Goal: Task Accomplishment & Management: Complete application form

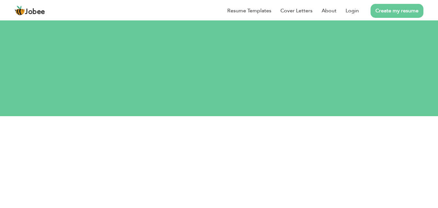
click at [384, 6] on link "Create my resume" at bounding box center [397, 11] width 53 height 14
click at [387, 6] on link "Create my resume" at bounding box center [397, 11] width 53 height 14
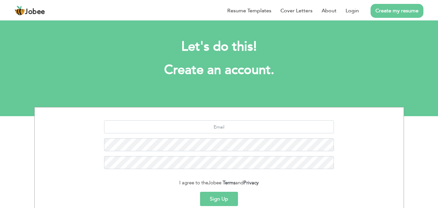
click at [388, 6] on link "Create my resume" at bounding box center [397, 11] width 53 height 14
click at [221, 195] on button "Sign Up" at bounding box center [219, 199] width 38 height 14
click at [221, 130] on input "text" at bounding box center [219, 126] width 230 height 13
paste input "[EMAIL_ADDRESS][DOMAIN_NAME]"
type input "[EMAIL_ADDRESS][DOMAIN_NAME]"
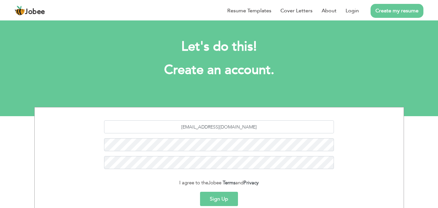
click at [229, 197] on button "Sign Up" at bounding box center [219, 199] width 38 height 14
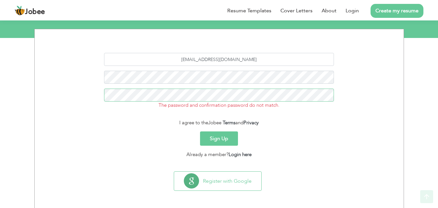
scroll to position [79, 0]
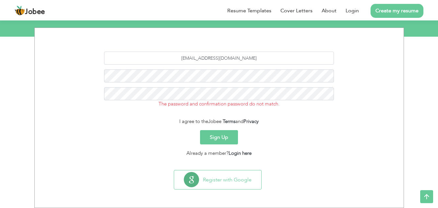
click at [221, 143] on button "Sign Up" at bounding box center [219, 137] width 38 height 14
click at [221, 139] on button "Sign Up" at bounding box center [219, 137] width 38 height 14
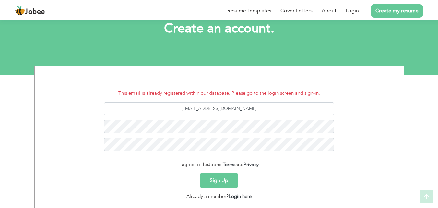
scroll to position [85, 0]
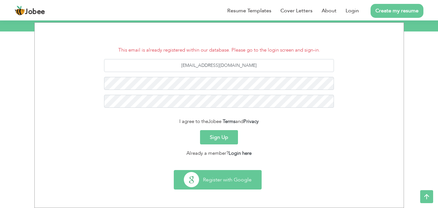
click at [223, 183] on button "Register with Google" at bounding box center [217, 179] width 87 height 19
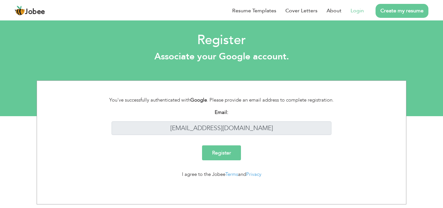
click at [221, 154] on input "Register" at bounding box center [221, 152] width 39 height 15
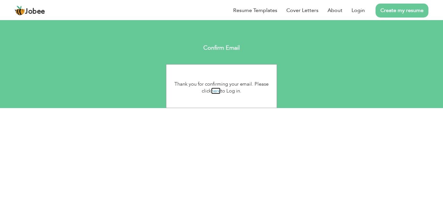
click at [212, 90] on link "here" at bounding box center [215, 91] width 9 height 6
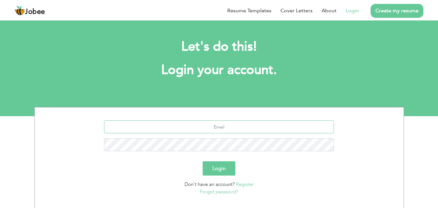
click at [222, 128] on input "text" at bounding box center [219, 126] width 230 height 13
type input "[EMAIL_ADDRESS][DOMAIN_NAME]"
click at [203, 161] on button "Login" at bounding box center [219, 168] width 33 height 14
click at [218, 164] on button "Login" at bounding box center [219, 168] width 33 height 14
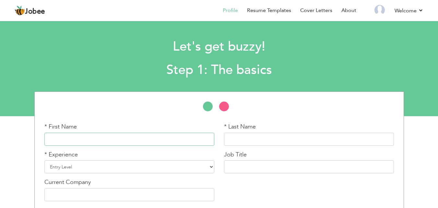
click at [51, 143] on input "text" at bounding box center [129, 139] width 170 height 13
type input "a"
type input "Amna"
click at [241, 138] on input "text" at bounding box center [309, 139] width 170 height 13
type input "Aafzal"
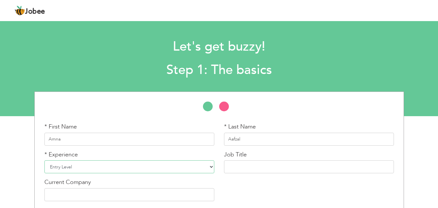
click at [151, 168] on select "Entry Level Less than 1 Year 1 Year 2 Years 3 Years 4 Years 5 Years 6 Years 7 Y…" at bounding box center [129, 166] width 170 height 13
select select "3"
click at [44, 160] on select "Entry Level Less than 1 Year 1 Year 2 Years 3 Years 4 Years 5 Years 6 Years 7 Y…" at bounding box center [129, 166] width 170 height 13
click at [226, 163] on input "text" at bounding box center [309, 166] width 170 height 13
paste input "Stitching Machine Operator"
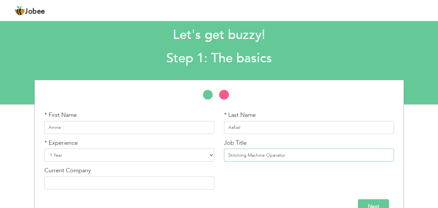
scroll to position [28, 0]
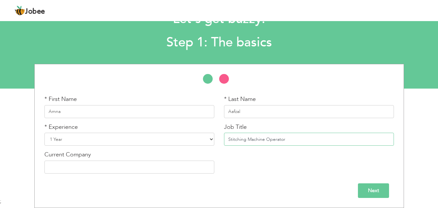
type input "Stitching Machine Operator"
click at [141, 161] on input "text" at bounding box center [129, 166] width 170 height 13
paste input "Style Textile"
type input "Style Textile"
click at [385, 185] on input "Next" at bounding box center [373, 190] width 31 height 15
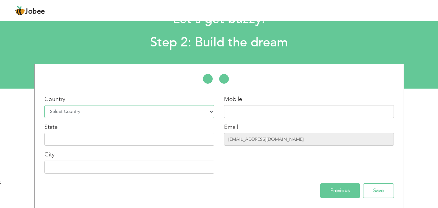
click at [122, 114] on select "Select Country Afghanistan Albania Algeria American Samoa Andorra Angola Anguil…" at bounding box center [129, 111] width 170 height 13
select select "166"
click at [44, 105] on select "Select Country Afghanistan Albania Algeria American Samoa Andorra Angola Anguil…" at bounding box center [129, 111] width 170 height 13
click at [238, 109] on input "text" at bounding box center [309, 111] width 170 height 13
type input "03247913785"
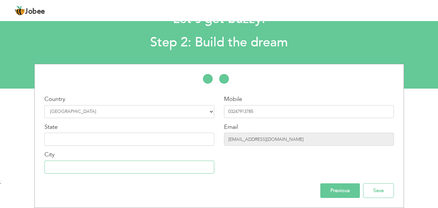
click at [54, 168] on input "text" at bounding box center [129, 166] width 170 height 13
type input "l"
click at [54, 168] on input "la" at bounding box center [129, 166] width 170 height 13
type input "l"
type input "[GEOGRAPHIC_DATA]"
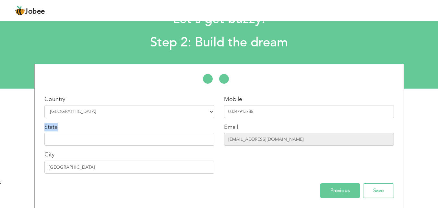
drag, startPoint x: 42, startPoint y: 127, endPoint x: 49, endPoint y: 140, distance: 14.9
click at [49, 140] on div "Country Select Country Afghanistan Albania Algeria American Samoa Andorra Angol…" at bounding box center [130, 136] width 180 height 83
click at [47, 141] on input "text" at bounding box center [129, 139] width 170 height 13
click at [58, 140] on input "text" at bounding box center [129, 139] width 170 height 13
type input "p"
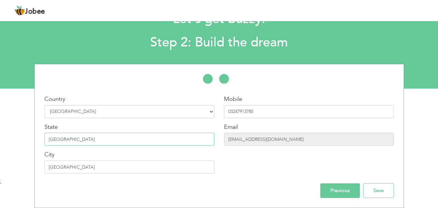
type input "[GEOGRAPHIC_DATA]"
click at [119, 143] on input "[GEOGRAPHIC_DATA]" at bounding box center [129, 139] width 170 height 13
click at [376, 187] on input "Save" at bounding box center [378, 190] width 31 height 15
click at [380, 191] on input "Save" at bounding box center [378, 190] width 31 height 15
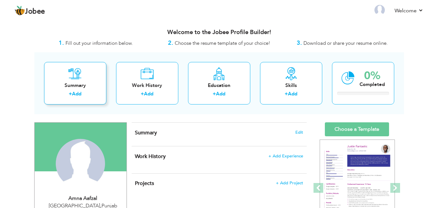
click at [75, 83] on div "Summary" at bounding box center [75, 85] width 52 height 7
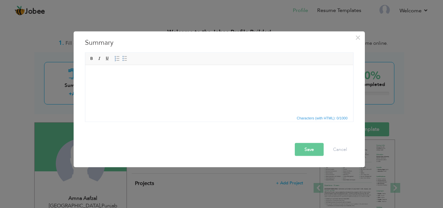
click at [162, 83] on html at bounding box center [219, 75] width 268 height 20
click at [292, 85] on html at bounding box center [219, 75] width 268 height 20
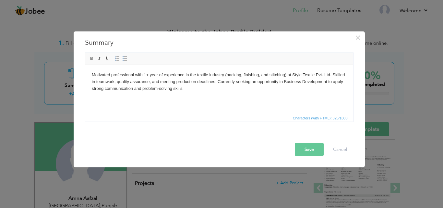
click at [304, 147] on button "Save" at bounding box center [309, 149] width 29 height 13
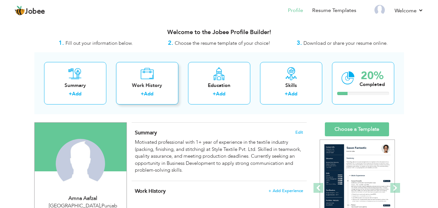
click at [149, 79] on icon at bounding box center [146, 73] width 13 height 13
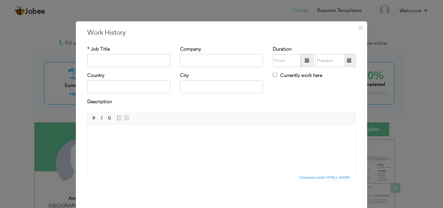
click at [65, 72] on div "× Work History * Job Title Company Duration Currently work here Country" at bounding box center [221, 104] width 443 height 208
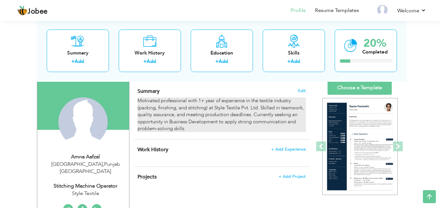
scroll to position [41, 0]
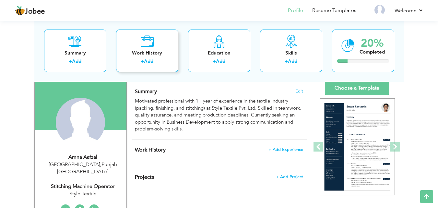
click at [158, 47] on div "Work History + Add" at bounding box center [147, 50] width 62 height 42
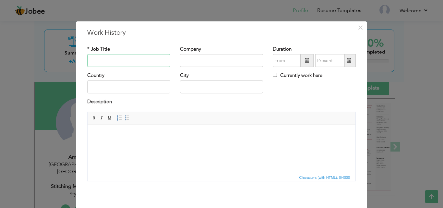
click at [132, 59] on input "text" at bounding box center [128, 60] width 83 height 13
type input "Teaching"
click at [199, 59] on input "text" at bounding box center [221, 60] width 83 height 13
type input "Firdus unique high school"
click at [300, 60] on span at bounding box center [306, 60] width 13 height 13
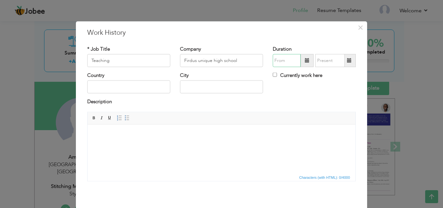
type input "08/2025"
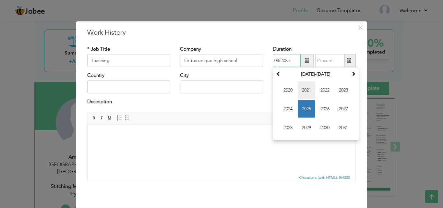
click at [302, 94] on span "2021" at bounding box center [307, 90] width 18 height 18
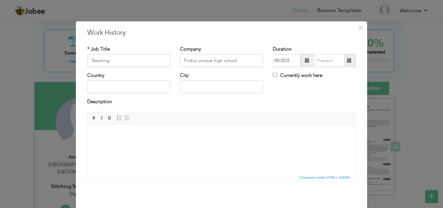
click at [223, 128] on html at bounding box center [222, 134] width 268 height 20
click at [347, 63] on span at bounding box center [349, 60] width 5 height 5
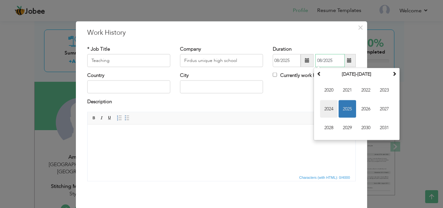
click at [331, 103] on span "2024" at bounding box center [329, 109] width 18 height 18
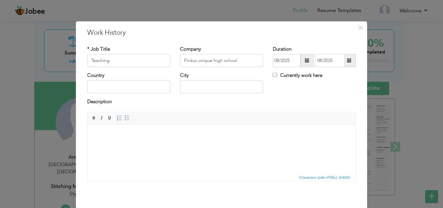
click at [349, 63] on span at bounding box center [349, 60] width 13 height 13
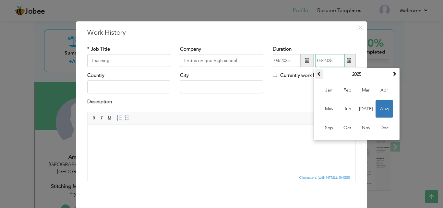
click at [317, 73] on span at bounding box center [319, 73] width 5 height 5
click at [317, 74] on span at bounding box center [319, 73] width 5 height 5
click at [390, 76] on th at bounding box center [394, 74] width 8 height 10
click at [350, 107] on span "Jun" at bounding box center [347, 109] width 18 height 18
type input "06/2024"
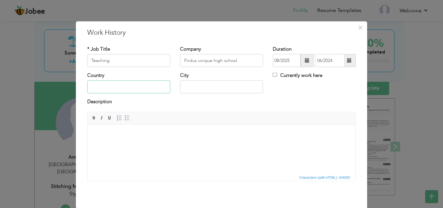
click at [135, 81] on input "text" at bounding box center [128, 86] width 83 height 13
type input "L"
type input "[GEOGRAPHIC_DATA]"
click at [192, 89] on input "text" at bounding box center [221, 86] width 83 height 13
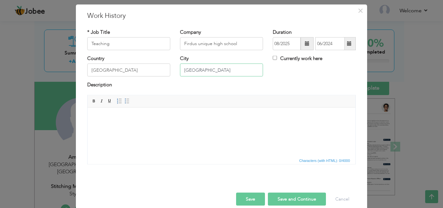
scroll to position [26, 0]
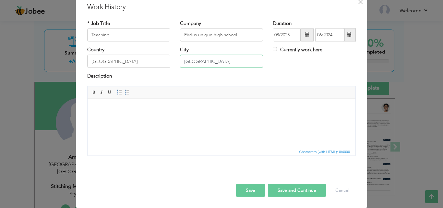
type input "[GEOGRAPHIC_DATA]"
click at [247, 191] on button "Save" at bounding box center [250, 189] width 29 height 13
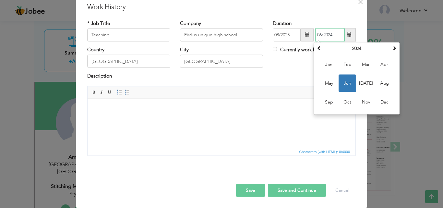
click at [346, 84] on span "Jun" at bounding box center [347, 84] width 18 height 18
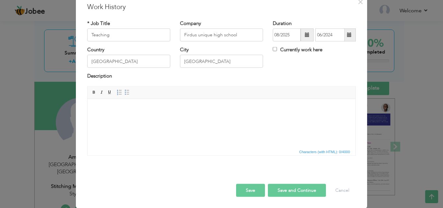
click at [248, 184] on button "Save" at bounding box center [250, 189] width 29 height 13
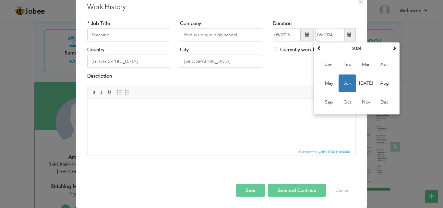
click at [178, 118] on html at bounding box center [222, 109] width 268 height 20
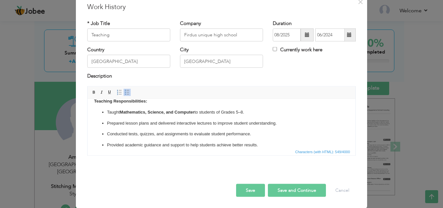
scroll to position [0, 0]
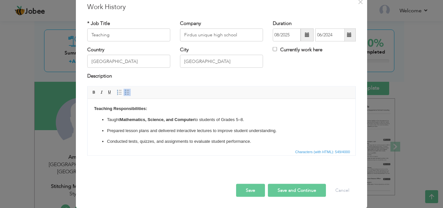
click at [116, 124] on ul "Taught Mathematics, Science, and Computer to students of Grades 5–8. Prepared l…" at bounding box center [221, 141] width 255 height 51
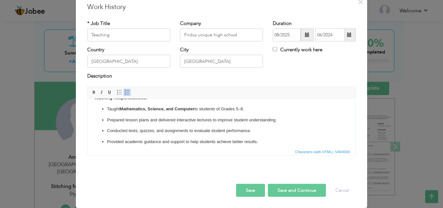
scroll to position [26, 0]
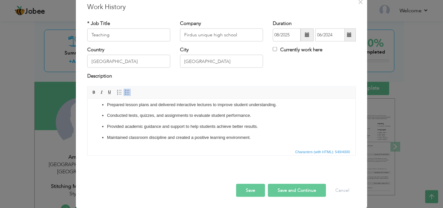
click at [107, 133] on ul "Taught Mathematics, Science, and Computer to students of Grades 5–8. Prepared l…" at bounding box center [221, 115] width 255 height 51
click at [245, 191] on button "Save" at bounding box center [250, 189] width 29 height 13
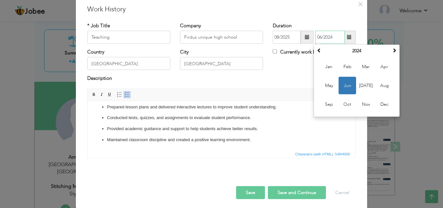
scroll to position [26, 0]
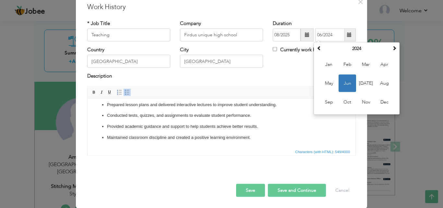
click at [256, 147] on span "Characters (with HTML): 549/4000" at bounding box center [222, 151] width 268 height 8
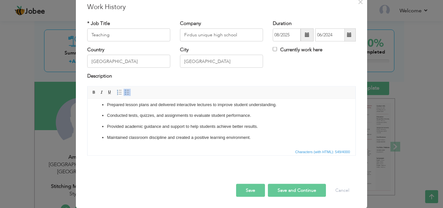
click at [300, 33] on span at bounding box center [306, 35] width 13 height 13
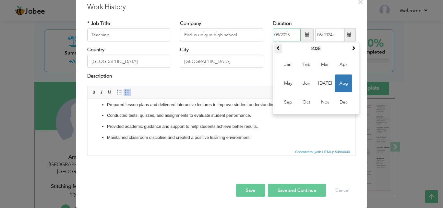
click at [277, 48] on span at bounding box center [278, 48] width 5 height 5
click at [277, 49] on span at bounding box center [278, 48] width 5 height 5
click at [277, 50] on span at bounding box center [278, 48] width 5 height 5
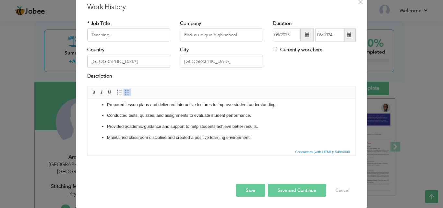
click at [259, 79] on div "Description" at bounding box center [221, 77] width 268 height 8
click at [301, 38] on span at bounding box center [306, 35] width 13 height 13
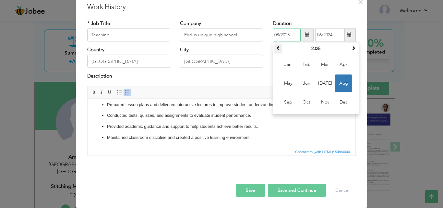
click at [279, 50] on th at bounding box center [278, 49] width 8 height 10
click at [279, 52] on th at bounding box center [278, 49] width 8 height 10
click at [279, 54] on td "Jan Feb Mar Apr May Jun Jul Aug Sep Oct Nov Dec" at bounding box center [315, 83] width 83 height 60
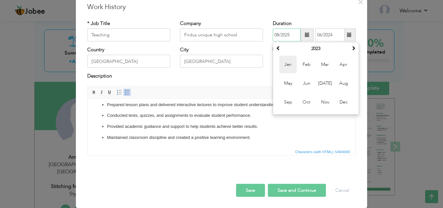
click at [279, 56] on span "Jan" at bounding box center [288, 65] width 18 height 18
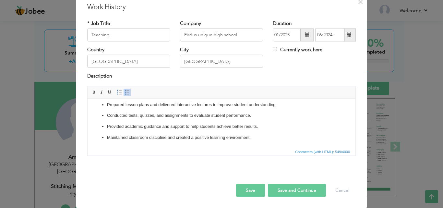
click at [301, 32] on span at bounding box center [306, 35] width 13 height 13
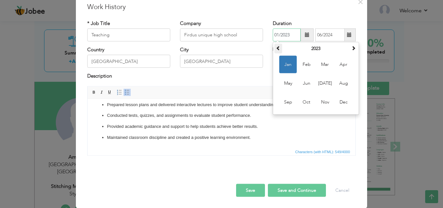
click at [277, 53] on th at bounding box center [278, 49] width 8 height 10
click at [277, 54] on td "Jan Feb Mar Apr May Jun Jul Aug Sep Oct Nov Dec" at bounding box center [315, 83] width 83 height 60
click at [279, 56] on span "Jan" at bounding box center [288, 65] width 18 height 18
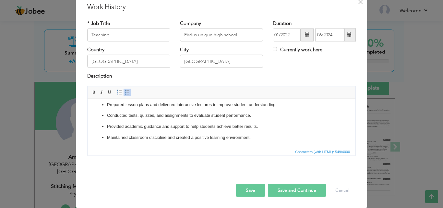
click at [305, 36] on span at bounding box center [307, 34] width 5 height 5
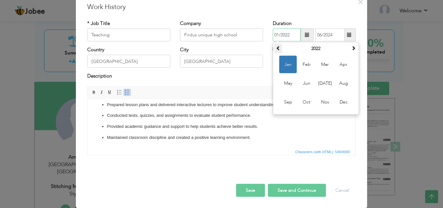
click at [278, 48] on th at bounding box center [278, 49] width 8 height 10
click at [303, 67] on span "Feb" at bounding box center [307, 65] width 18 height 18
type input "02/2021"
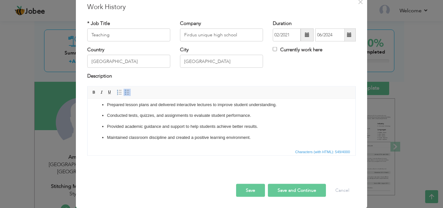
click at [253, 184] on button "Save" at bounding box center [250, 189] width 29 height 13
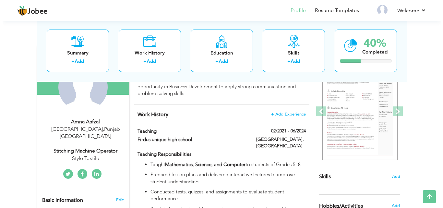
scroll to position [67, 0]
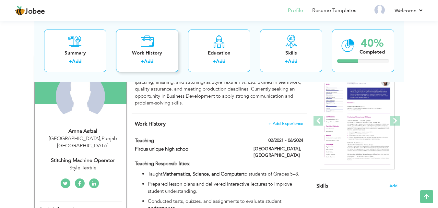
click at [158, 63] on div "+ Add" at bounding box center [147, 62] width 52 height 8
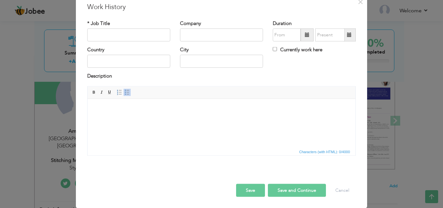
scroll to position [0, 0]
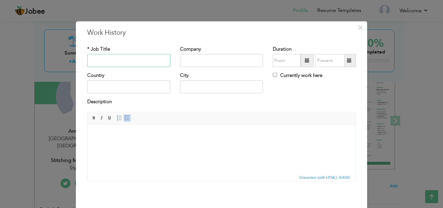
paste input "Stitching Machine Operator"
type input "Stitching Machine Operator"
click at [182, 61] on input "text" at bounding box center [221, 60] width 83 height 13
paste input "Stitching Machine Operator Stitching Machine Operator Style Textile"
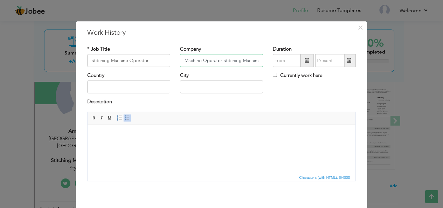
drag, startPoint x: 230, startPoint y: 62, endPoint x: 182, endPoint y: 64, distance: 49.0
click at [182, 64] on input "Stitching Machine Operator Stitching Machine Operator Style Textile" at bounding box center [221, 60] width 83 height 13
type input "Style Textile"
click at [301, 64] on span at bounding box center [306, 60] width 13 height 13
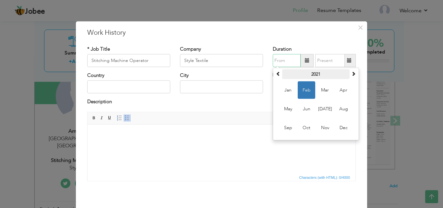
click at [345, 73] on th "2021" at bounding box center [315, 74] width 67 height 10
click at [0, 0] on th "2016-2027" at bounding box center [0, 0] width 0 height 0
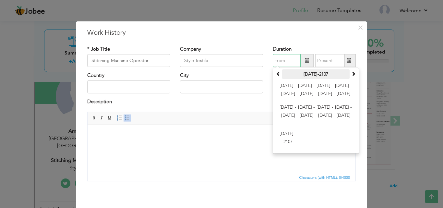
click at [345, 73] on th "2000-2107" at bounding box center [315, 74] width 67 height 10
click at [279, 77] on th at bounding box center [278, 74] width 8 height 10
click at [330, 82] on span "1924 - 1935" at bounding box center [325, 90] width 18 height 18
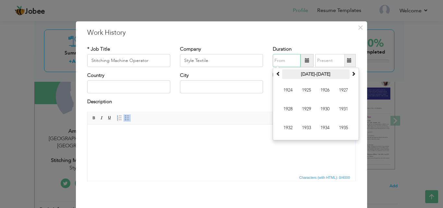
click at [347, 74] on th "1924-1935" at bounding box center [315, 74] width 67 height 10
click at [0, 0] on th "1900-2007" at bounding box center [0, 0] width 0 height 0
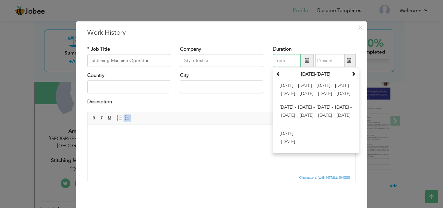
click at [347, 74] on th "1900-2007" at bounding box center [315, 74] width 67 height 10
click at [352, 75] on span at bounding box center [353, 73] width 5 height 5
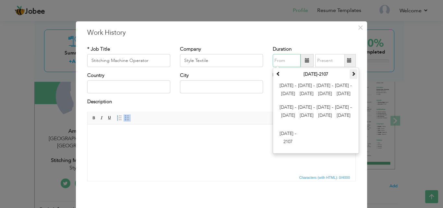
click at [352, 75] on span at bounding box center [353, 73] width 5 height 5
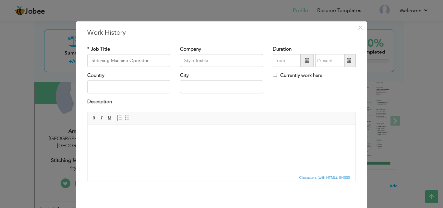
click at [258, 144] on html at bounding box center [222, 134] width 268 height 20
click at [302, 64] on span at bounding box center [306, 60] width 13 height 13
click at [231, 144] on html at bounding box center [222, 134] width 268 height 20
click at [347, 58] on span at bounding box center [349, 60] width 5 height 5
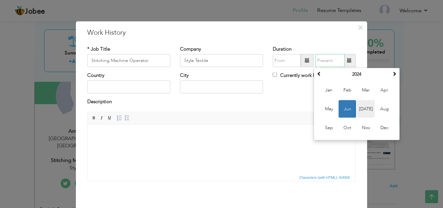
click at [361, 105] on span "Jul" at bounding box center [366, 109] width 18 height 18
type input "07/2024"
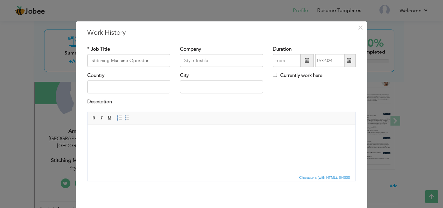
click at [301, 66] on span at bounding box center [306, 60] width 13 height 13
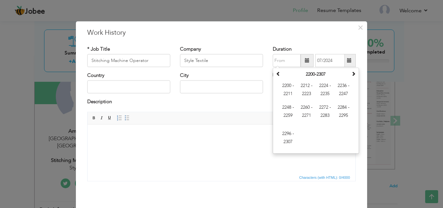
click at [245, 116] on span "Editor toolbars Basic Styles Bold Italic Underline Paragraph Insert/Remove Numb…" at bounding box center [222, 118] width 268 height 12
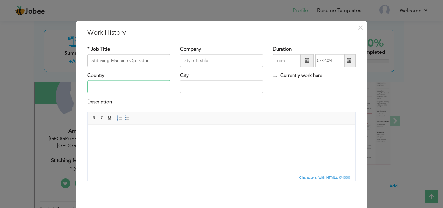
click at [153, 85] on input "text" at bounding box center [128, 86] width 83 height 13
type input "[GEOGRAPHIC_DATA]"
click at [212, 84] on input "text" at bounding box center [221, 86] width 83 height 13
type input "L"
click at [187, 88] on input "Raywind" at bounding box center [221, 86] width 83 height 13
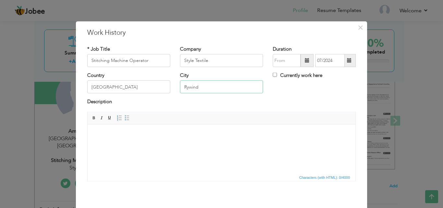
scroll to position [26, 0]
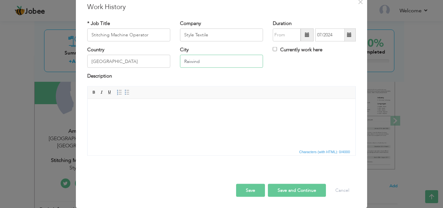
click at [191, 63] on input "Raiwind" at bounding box center [221, 61] width 83 height 13
type input "Raiwind"
click at [203, 118] on html at bounding box center [222, 109] width 268 height 20
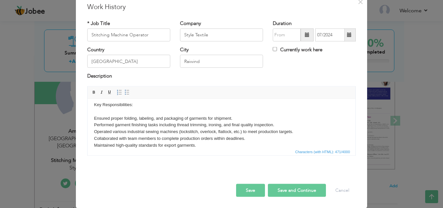
click at [127, 104] on body "Key Responsibilities: Ensured proper folding, labeling, and packaging of garmen…" at bounding box center [221, 124] width 255 height 47
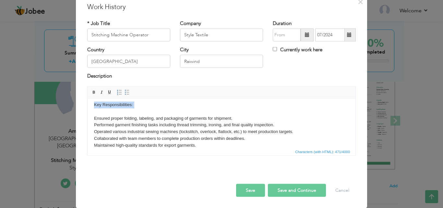
click at [127, 104] on body "Key Responsibilities: Ensured proper folding, labeling, and packaging of garmen…" at bounding box center [221, 124] width 255 height 47
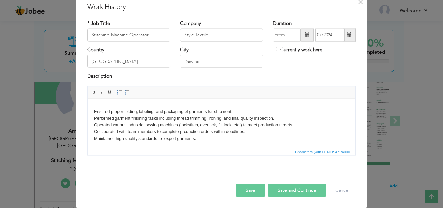
click at [250, 192] on button "Save" at bounding box center [250, 189] width 29 height 13
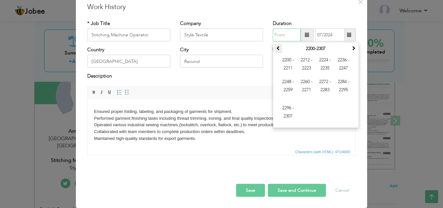
click at [279, 51] on th at bounding box center [278, 49] width 8 height 10
click at [278, 50] on th at bounding box center [278, 49] width 8 height 10
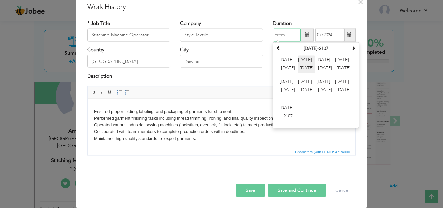
click at [304, 70] on span "2012 - 2023" at bounding box center [307, 65] width 18 height 18
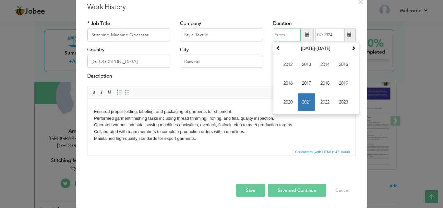
click at [304, 100] on span "2021" at bounding box center [307, 102] width 18 height 18
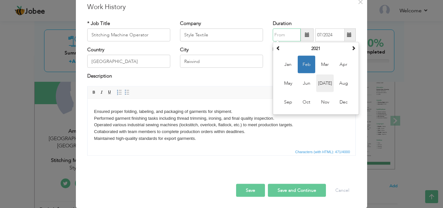
click at [322, 80] on span "Jul" at bounding box center [325, 84] width 18 height 18
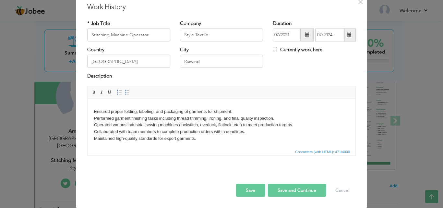
click at [306, 32] on span at bounding box center [307, 34] width 5 height 5
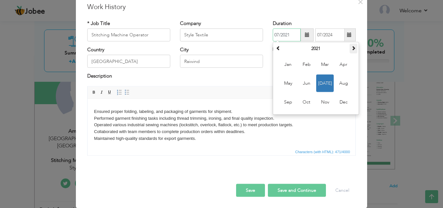
click at [351, 47] on span at bounding box center [353, 48] width 5 height 5
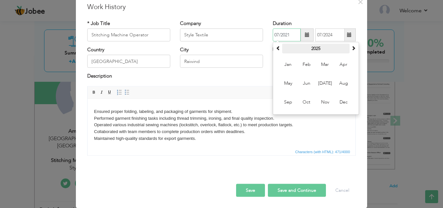
click at [282, 48] on th "2025" at bounding box center [315, 49] width 67 height 10
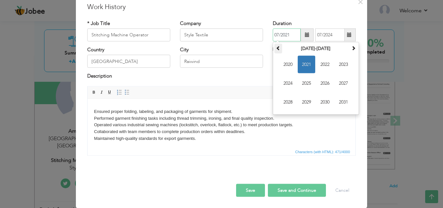
click at [277, 47] on span at bounding box center [278, 48] width 5 height 5
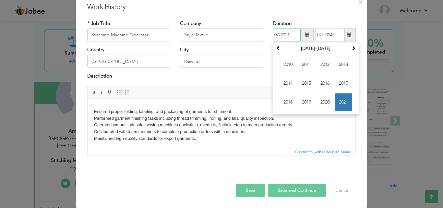
click at [336, 100] on span "2021" at bounding box center [344, 102] width 18 height 18
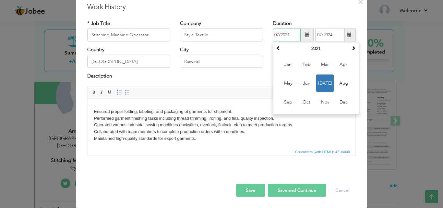
click at [325, 87] on span "Jul" at bounding box center [325, 84] width 18 height 18
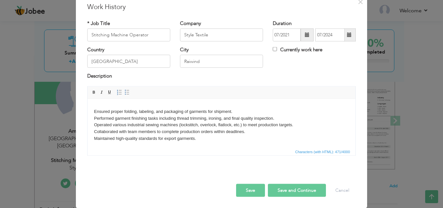
click at [325, 87] on span "Editor toolbars Basic Styles Bold Italic Underline Paragraph Insert/Remove Numb…" at bounding box center [222, 92] width 268 height 12
click at [305, 39] on span at bounding box center [306, 35] width 13 height 13
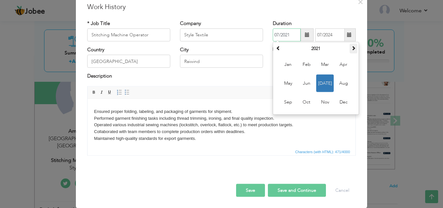
click at [351, 48] on span at bounding box center [353, 48] width 5 height 5
click at [328, 79] on span "Jul" at bounding box center [325, 84] width 18 height 18
type input "07/2024"
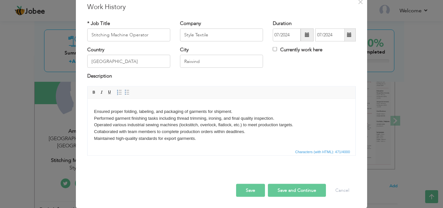
click at [351, 36] on span at bounding box center [349, 35] width 13 height 13
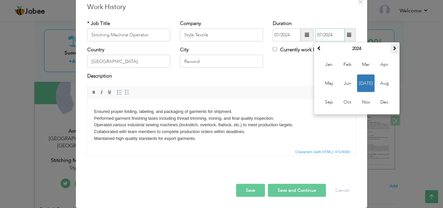
click at [392, 48] on span at bounding box center [394, 48] width 5 height 5
click at [378, 82] on span "Aug" at bounding box center [384, 84] width 18 height 18
type input "08/2025"
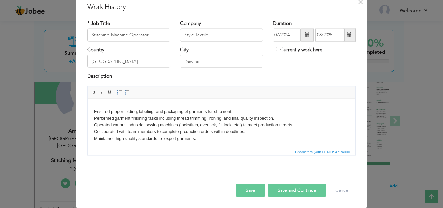
click at [256, 188] on button "Save" at bounding box center [250, 189] width 29 height 13
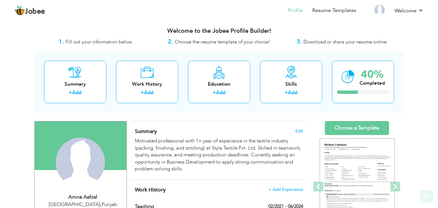
scroll to position [0, 0]
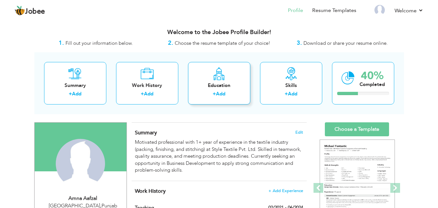
click at [219, 90] on div "Education + Add" at bounding box center [219, 83] width 62 height 42
radio input "true"
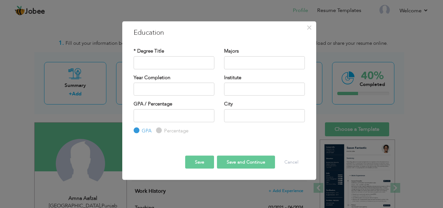
click at [171, 58] on div "* Degree Title" at bounding box center [174, 58] width 81 height 21
click at [171, 58] on input "text" at bounding box center [174, 62] width 81 height 13
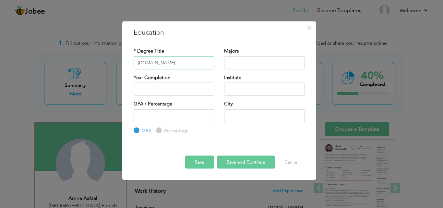
type input "[DOMAIN_NAME]"
type input "2025"
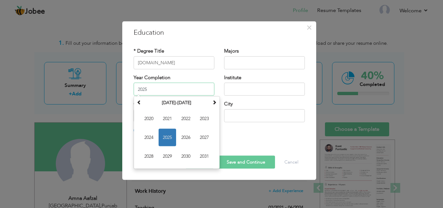
click at [182, 93] on input "2025" at bounding box center [174, 89] width 81 height 13
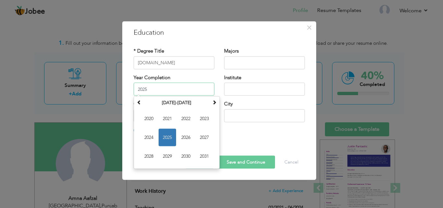
click at [166, 137] on span "2025" at bounding box center [168, 138] width 18 height 18
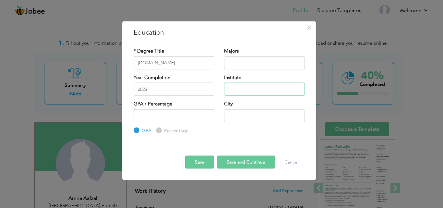
click at [235, 90] on input "text" at bounding box center [264, 89] width 81 height 13
type input "[GEOGRAPHIC_DATA]"
click at [237, 117] on input "text" at bounding box center [264, 115] width 81 height 13
type input "[GEOGRAPHIC_DATA]"
click at [199, 163] on button "Save" at bounding box center [199, 162] width 29 height 13
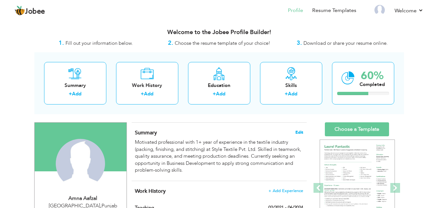
click at [300, 131] on span "Edit" at bounding box center [299, 132] width 8 height 5
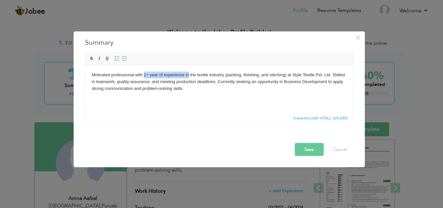
drag, startPoint x: 144, startPoint y: 75, endPoint x: 188, endPoint y: 74, distance: 44.4
click at [188, 74] on body "Motivated professional with 1+ year of experience in the textile industry (pack…" at bounding box center [218, 81] width 255 height 20
click at [186, 85] on body "Motivated professional with 1+ year of experience in the textile industry (pack…" at bounding box center [218, 81] width 255 height 20
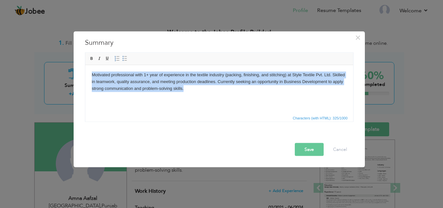
click at [186, 85] on body "Motivated professional with 1+ year of experience in the textile industry (pack…" at bounding box center [218, 81] width 255 height 20
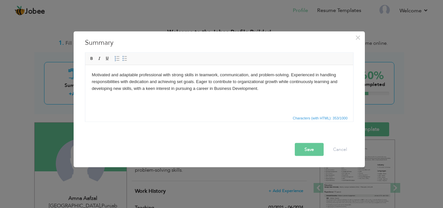
click at [304, 144] on button "Save" at bounding box center [309, 149] width 29 height 13
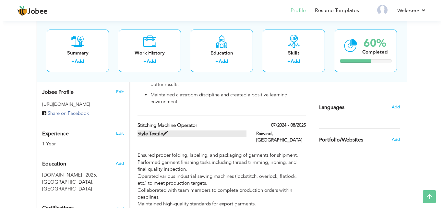
scroll to position [207, 0]
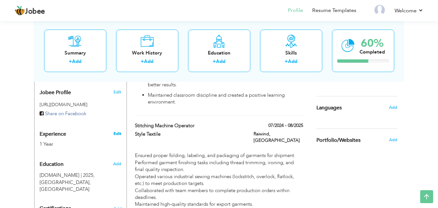
click at [117, 131] on link "Edit" at bounding box center [117, 134] width 8 height 6
type input "Amna"
type input "Aafzal"
type input "03247913785"
select select "number:166"
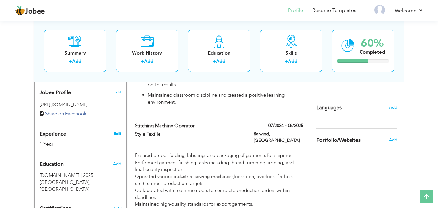
type input "[GEOGRAPHIC_DATA]"
select select "number:3"
type input "Style Textile"
type input "Stitching Machine Operator"
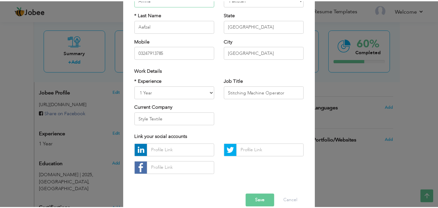
scroll to position [78, 0]
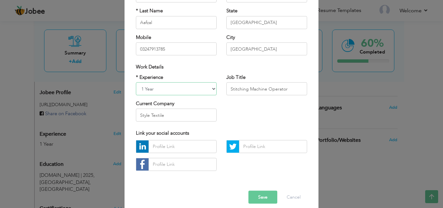
click at [142, 93] on select "Entry Level Less than 1 Year 1 Year 2 Years 3 Years 4 Years 5 Years 6 Years 7 Y…" at bounding box center [176, 88] width 81 height 13
select select "number:6"
click at [136, 82] on select "Entry Level Less than 1 Year 1 Year 2 Years 3 Years 4 Years 5 Years 6 Years 7 Y…" at bounding box center [176, 88] width 81 height 13
click at [261, 196] on button "Save" at bounding box center [262, 196] width 29 height 13
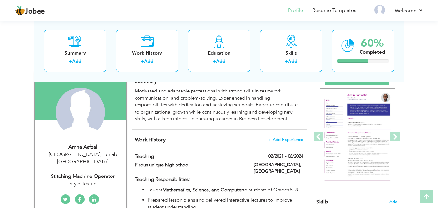
scroll to position [67, 0]
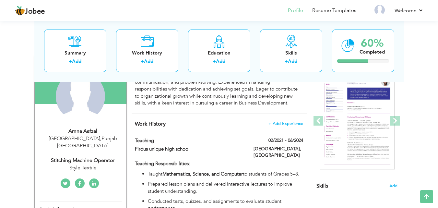
click at [97, 178] on link at bounding box center [94, 183] width 10 height 10
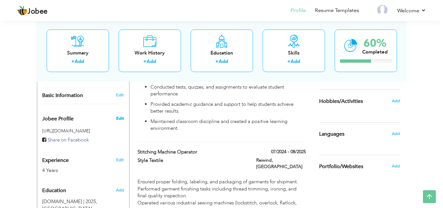
scroll to position [182, 0]
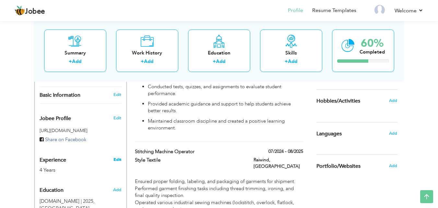
click at [117, 157] on link "Edit" at bounding box center [117, 160] width 8 height 6
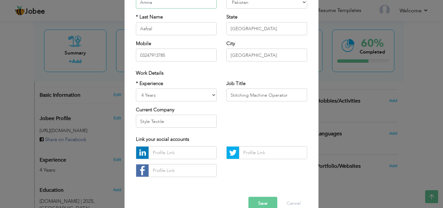
scroll to position [85, 0]
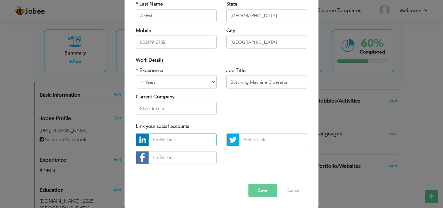
click at [172, 141] on input "text" at bounding box center [182, 139] width 68 height 13
paste input "https://www.linkedin.com/in/amna-afzal-5b5a9a381/?trk=opento_sprofile_topcard"
type input "https://www.linkedin.com/in/amna-afzal-5b5a9a381/?trk=opento_sprofile_topcard"
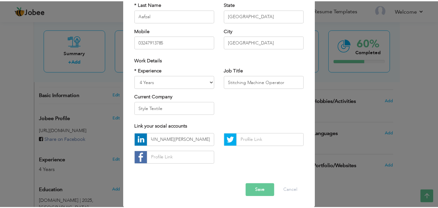
scroll to position [0, 0]
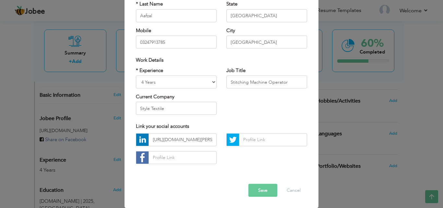
click at [266, 191] on button "Save" at bounding box center [262, 189] width 29 height 13
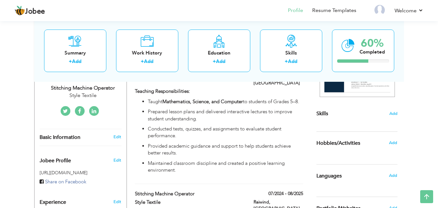
scroll to position [138, 0]
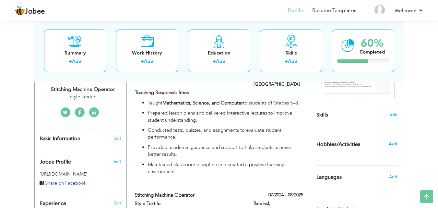
click at [390, 141] on span "Add" at bounding box center [393, 144] width 8 height 6
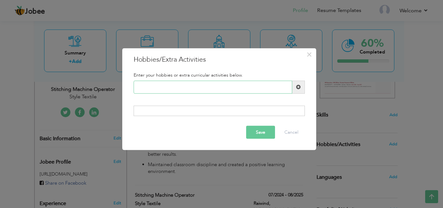
click at [206, 87] on input "text" at bounding box center [213, 86] width 159 height 13
type input "Reading"
click at [265, 133] on button "Save" at bounding box center [260, 132] width 29 height 13
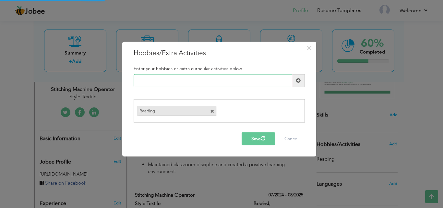
click at [220, 79] on input "text" at bounding box center [213, 80] width 159 height 13
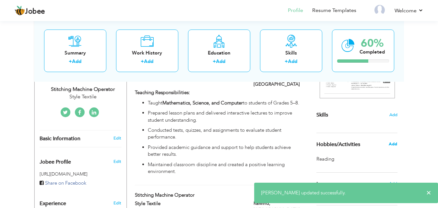
click at [393, 142] on span "Add" at bounding box center [393, 144] width 8 height 6
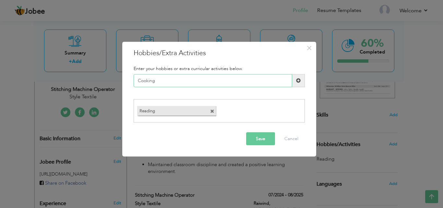
type input "Cooking"
type input "a"
click at [168, 81] on input "Art carfting" at bounding box center [213, 80] width 159 height 13
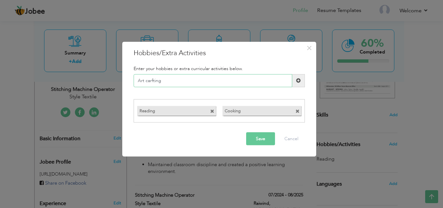
paste input "rafting"
type input "Art crafting"
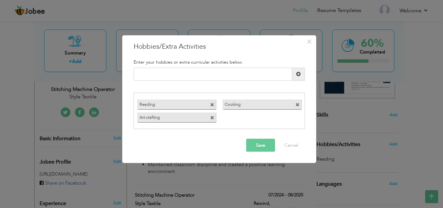
click at [259, 145] on button "Save" at bounding box center [260, 145] width 29 height 13
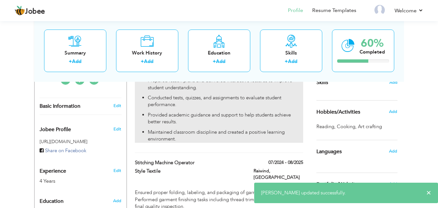
scroll to position [211, 0]
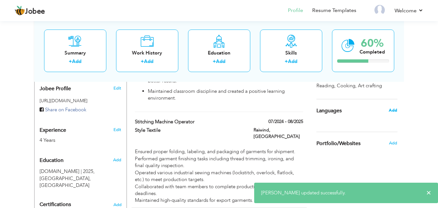
click at [394, 112] on span "Add" at bounding box center [393, 110] width 8 height 6
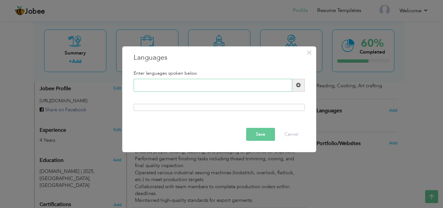
click at [199, 85] on input "text" at bounding box center [213, 85] width 159 height 13
type input "e"
type input "English"
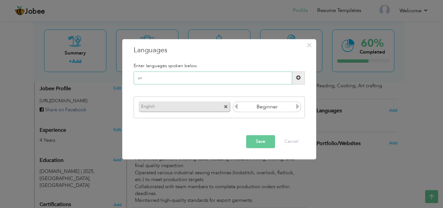
type input "u"
type input "Urdu"
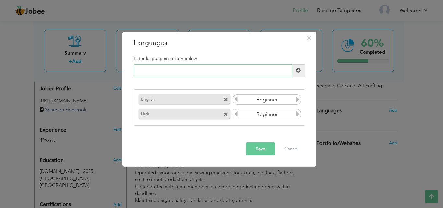
type input "P"
type input "punjabi"
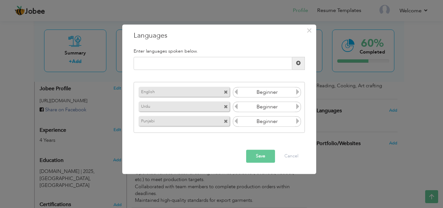
click at [288, 107] on input "Beginner" at bounding box center [267, 107] width 56 height 10
click at [295, 107] on icon at bounding box center [298, 107] width 6 height 6
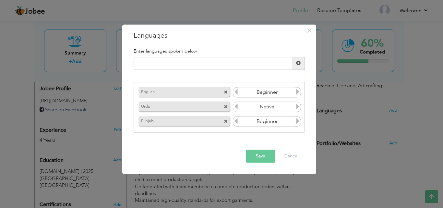
click at [296, 121] on icon at bounding box center [298, 121] width 6 height 6
click at [298, 97] on span at bounding box center [298, 93] width 6 height 8
click at [257, 157] on button "Save" at bounding box center [260, 155] width 29 height 13
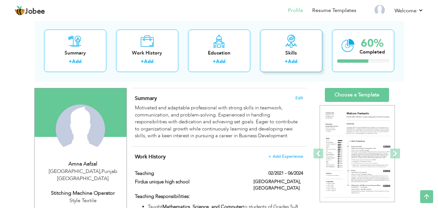
scroll to position [0, 0]
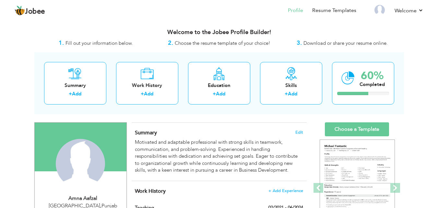
click at [344, 44] on span "Download or share your resume online." at bounding box center [345, 43] width 84 height 6
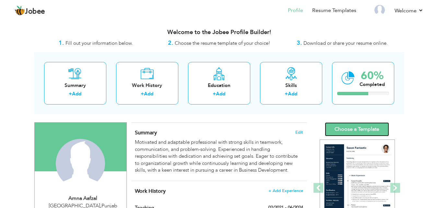
click at [359, 128] on link "Choose a Template" at bounding box center [357, 129] width 64 height 14
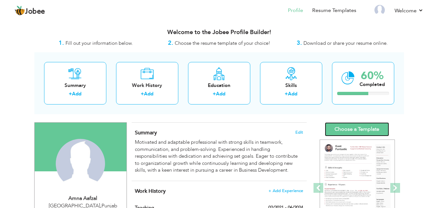
scroll to position [15, 0]
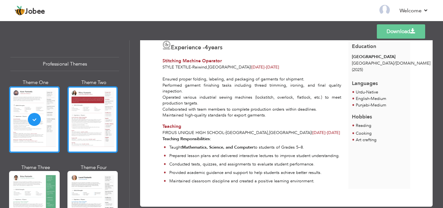
click at [79, 127] on div at bounding box center [92, 119] width 51 height 66
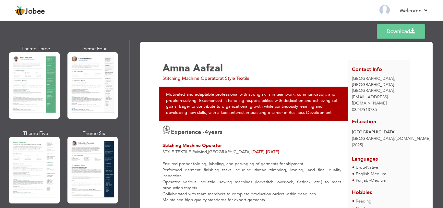
scroll to position [119, 0]
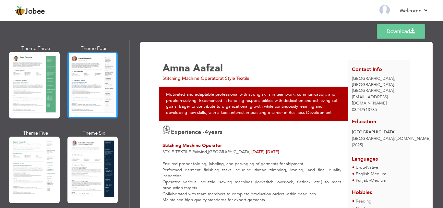
click at [70, 112] on div at bounding box center [92, 85] width 51 height 66
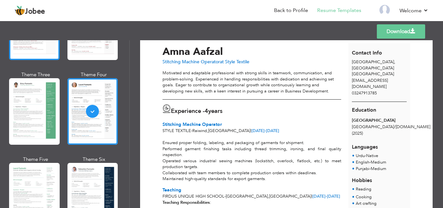
scroll to position [93, 0]
click at [45, 140] on div at bounding box center [34, 111] width 51 height 66
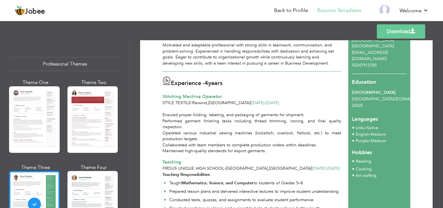
scroll to position [45, 0]
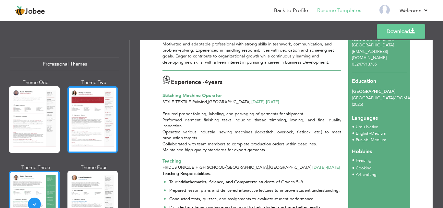
click at [79, 121] on div at bounding box center [92, 119] width 51 height 66
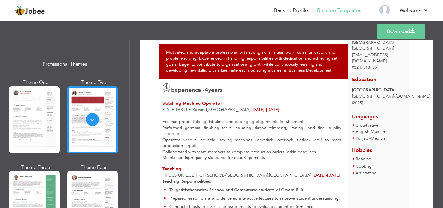
scroll to position [0, 0]
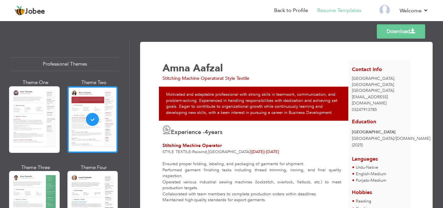
click at [405, 34] on link "Download" at bounding box center [401, 31] width 48 height 14
